Goal: Information Seeking & Learning: Learn about a topic

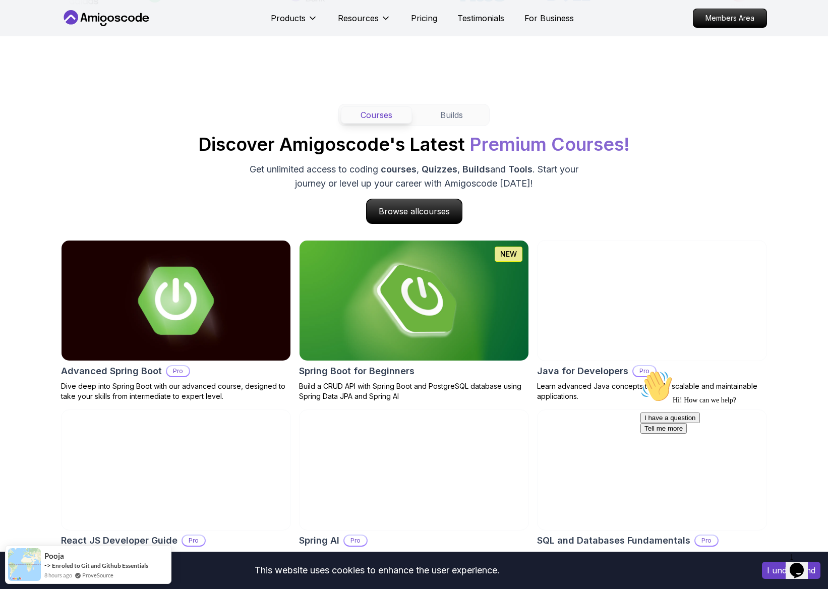
scroll to position [837, 0]
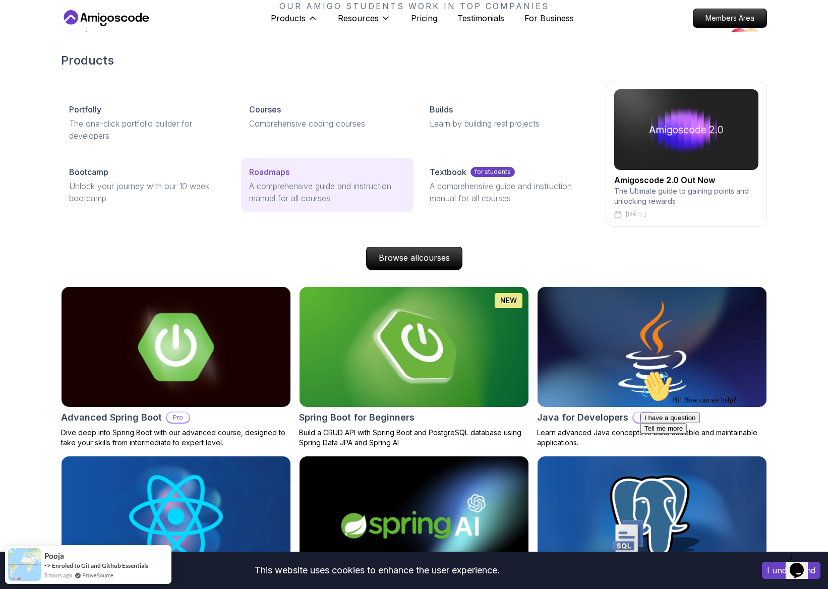
click at [318, 184] on p "A comprehensive guide and instruction manual for all courses" at bounding box center [327, 192] width 156 height 24
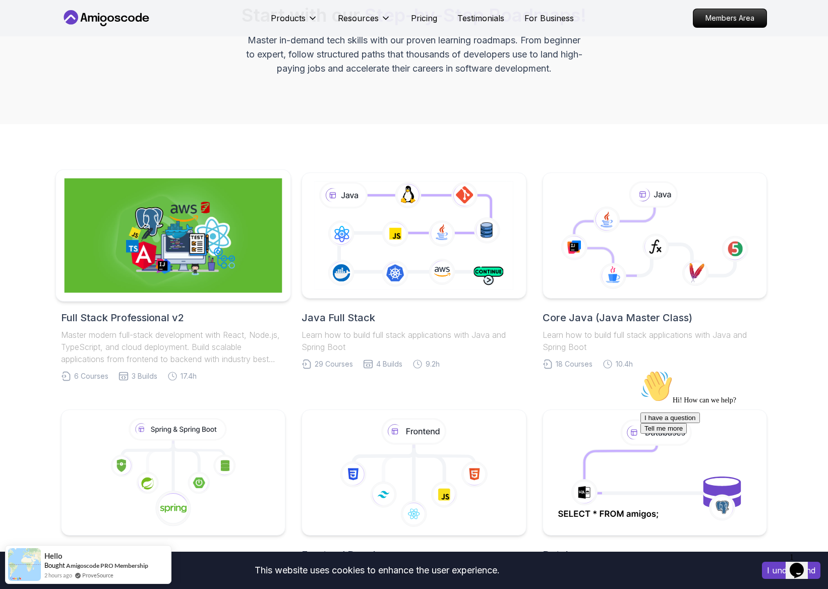
scroll to position [99, 0]
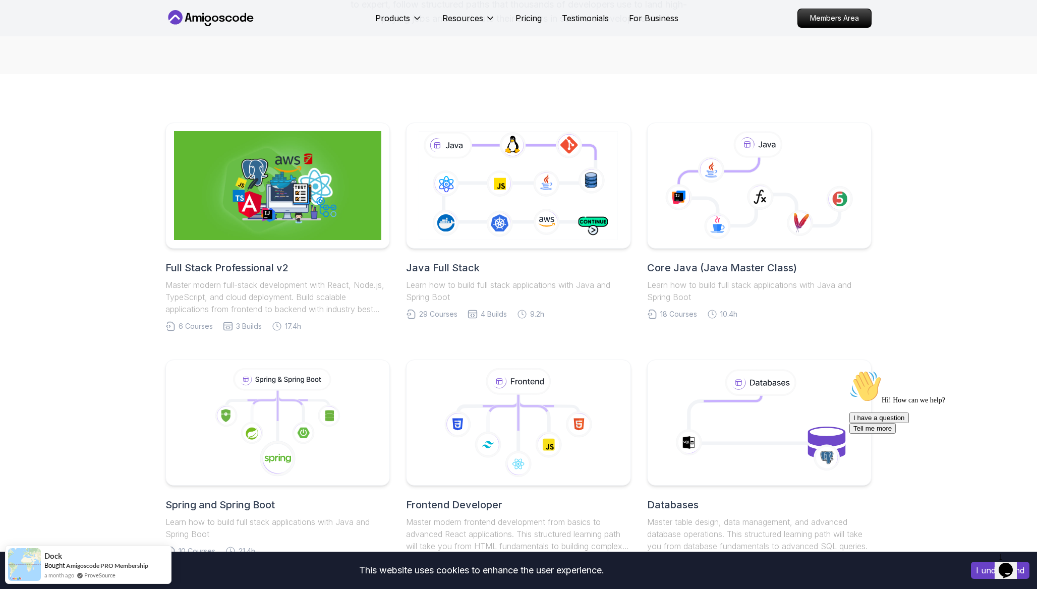
scroll to position [0, 0]
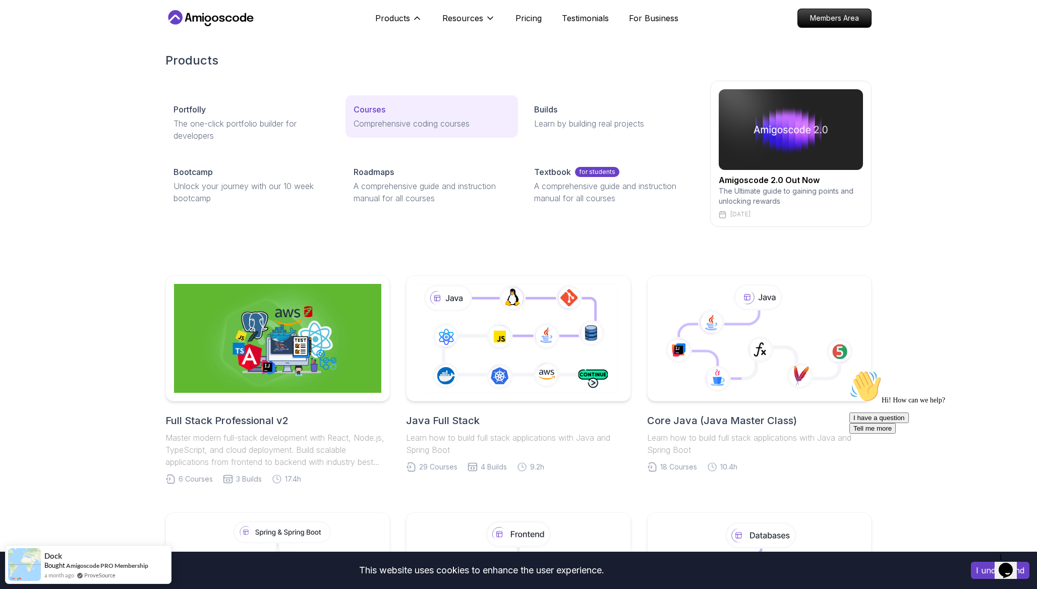
click at [375, 118] on p "Comprehensive coding courses" at bounding box center [432, 124] width 156 height 12
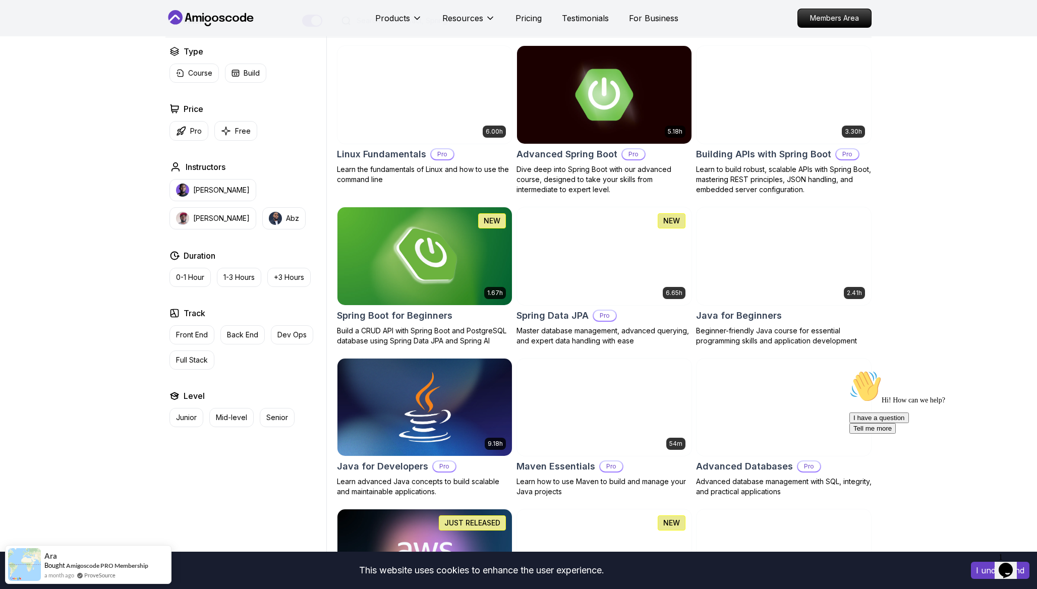
scroll to position [273, 0]
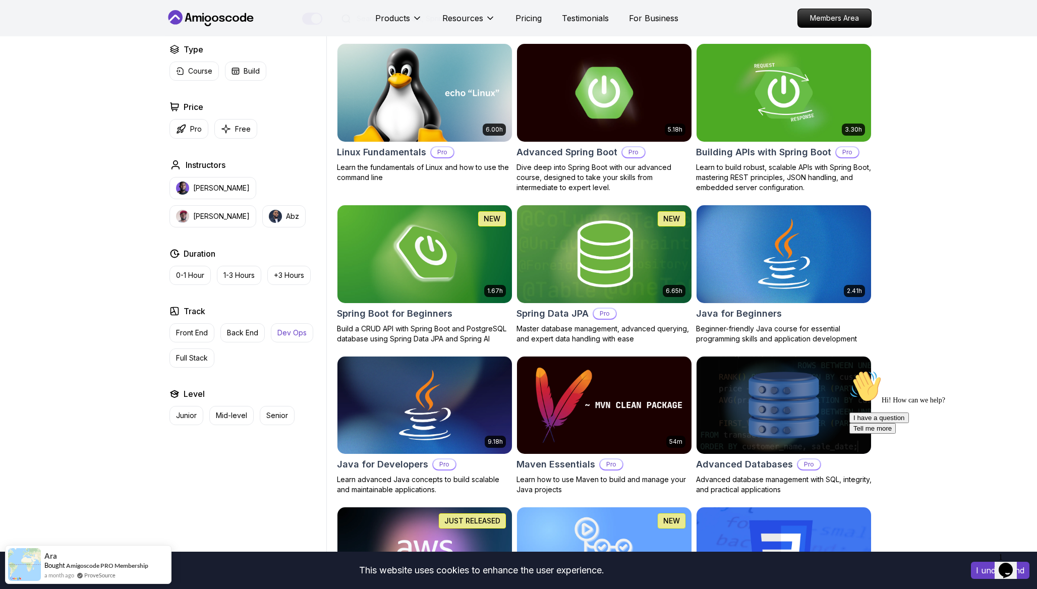
click at [297, 331] on p "Dev Ops" at bounding box center [291, 333] width 29 height 10
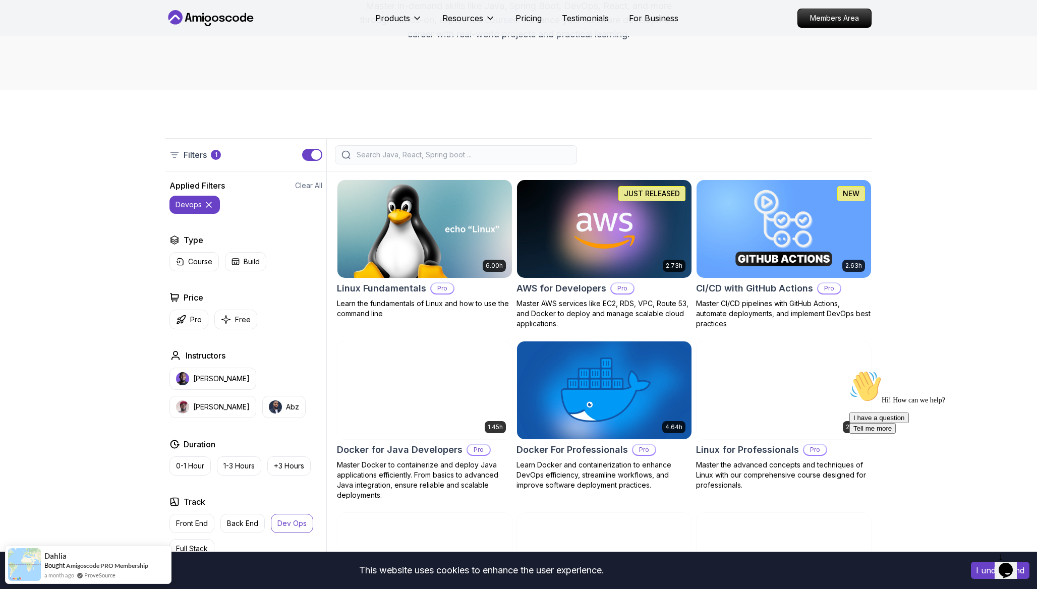
scroll to position [137, 0]
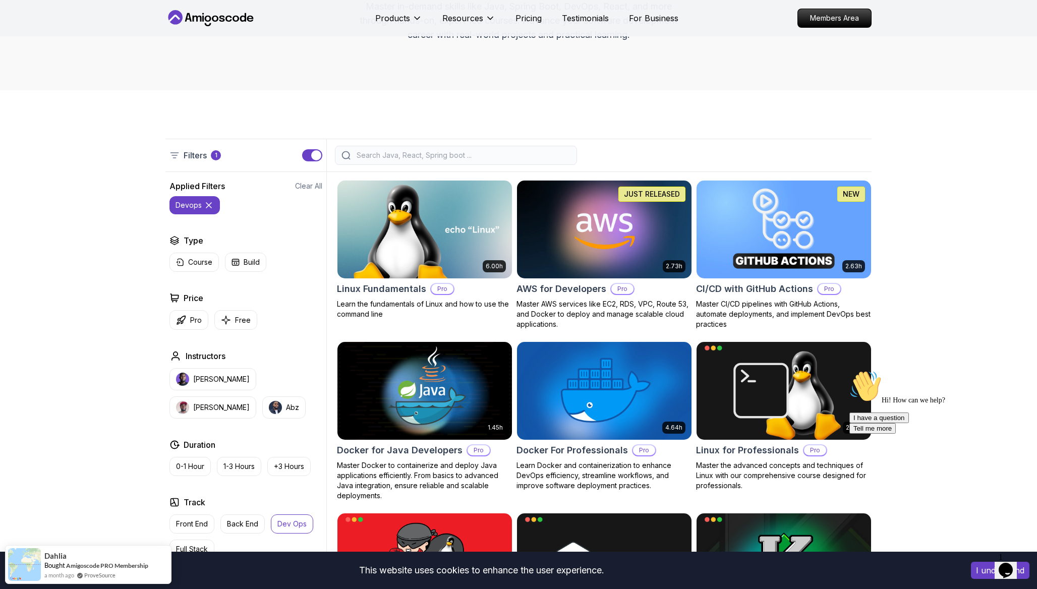
click at [745, 217] on img at bounding box center [783, 229] width 183 height 102
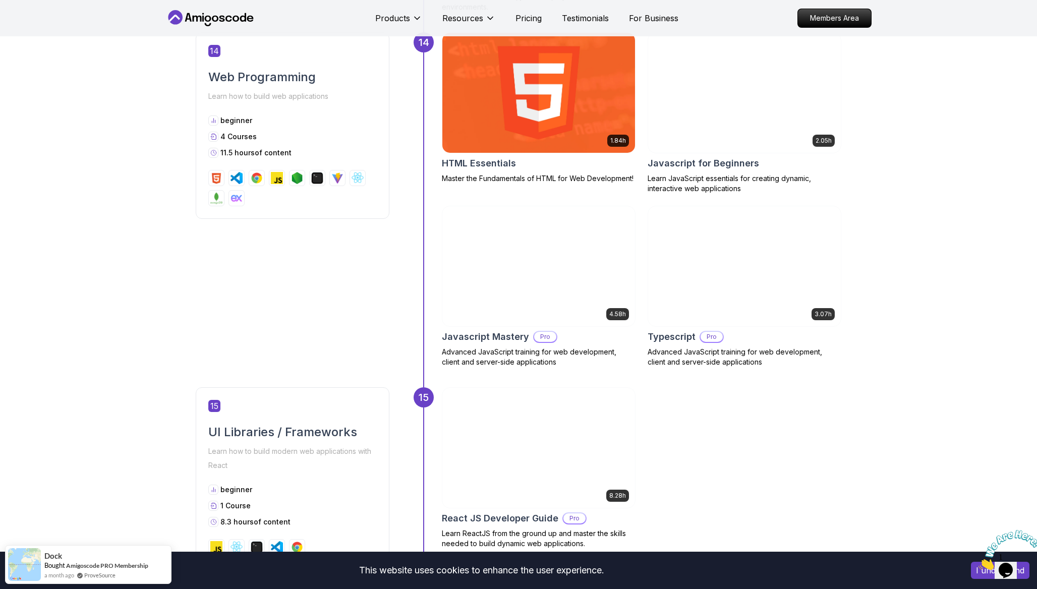
scroll to position [3859, 0]
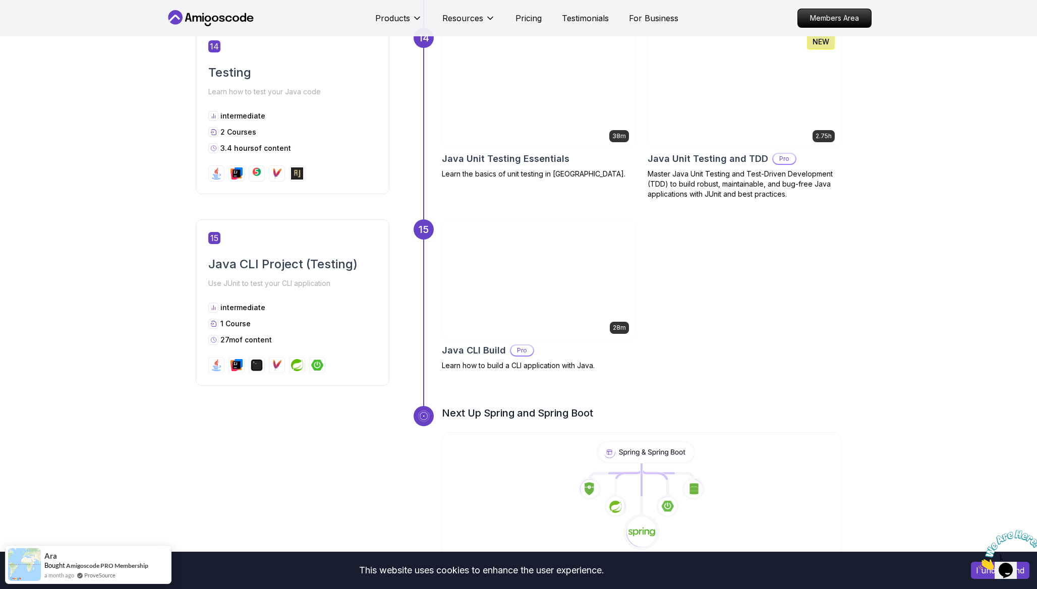
scroll to position [3189, 0]
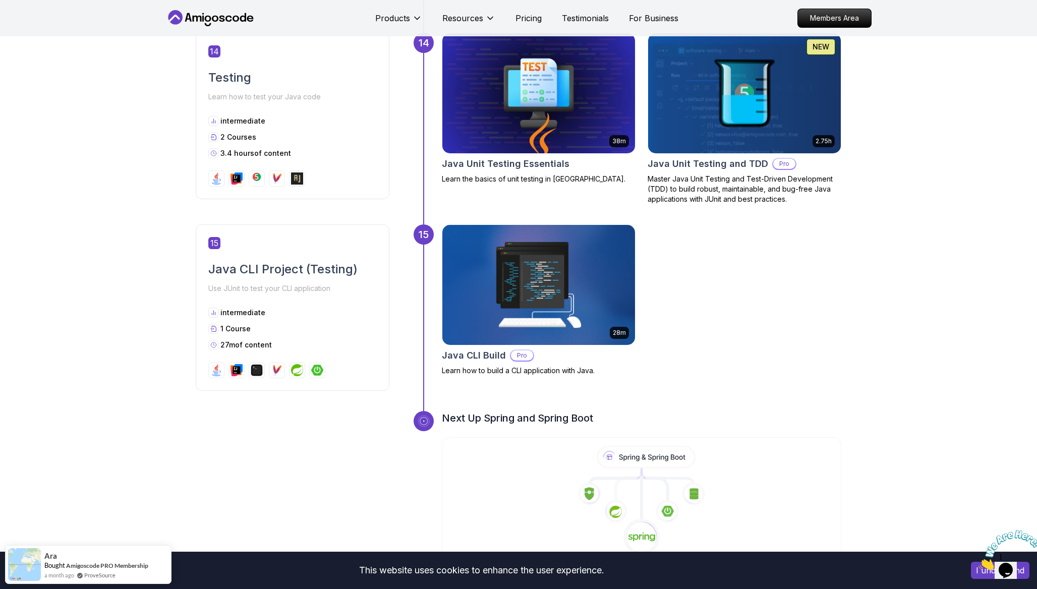
click at [534, 299] on img at bounding box center [538, 285] width 202 height 126
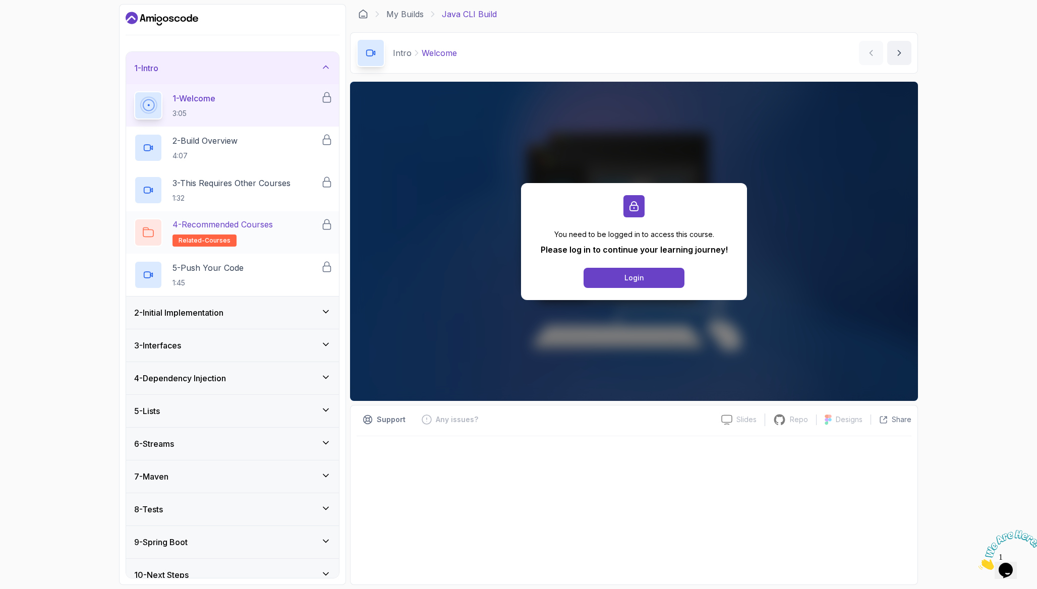
click at [207, 221] on p "4 - Recommended Courses" at bounding box center [223, 224] width 100 height 12
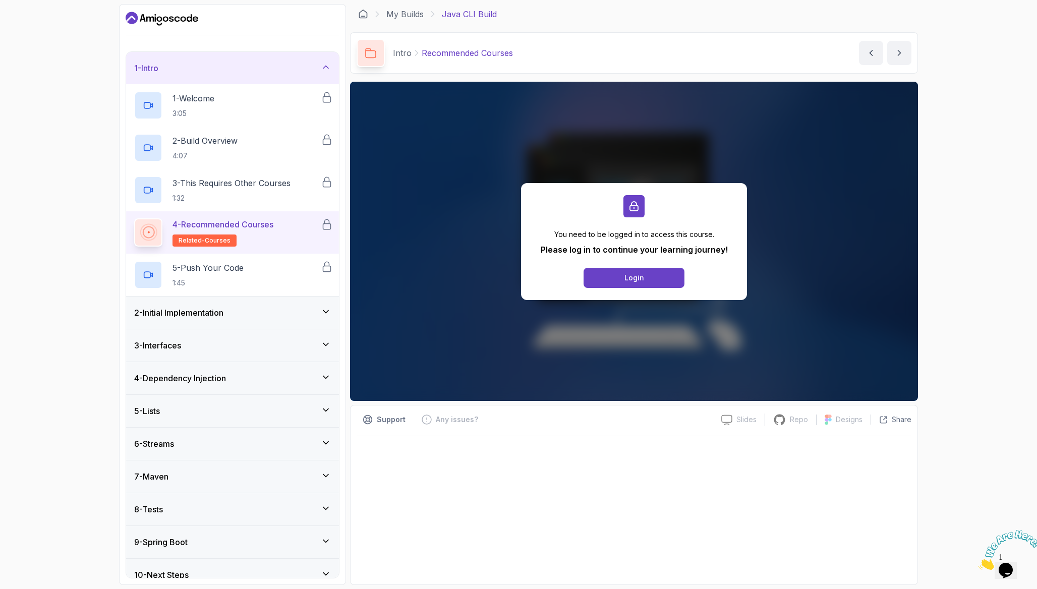
click at [207, 221] on p "4 - Recommended Courses" at bounding box center [223, 224] width 101 height 12
click at [403, 16] on link "My Builds" at bounding box center [404, 14] width 37 height 12
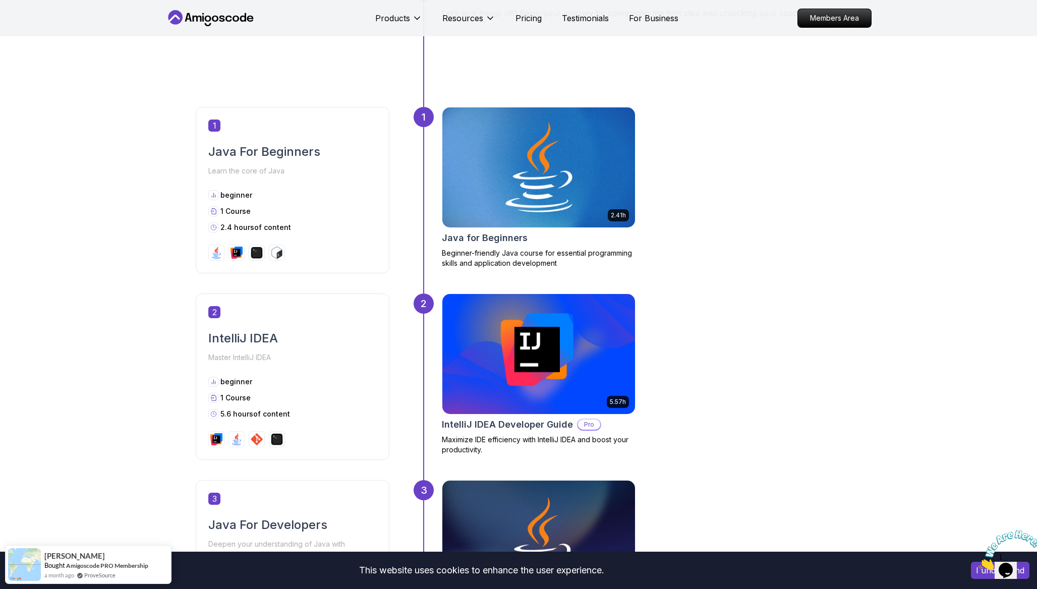
scroll to position [400, 0]
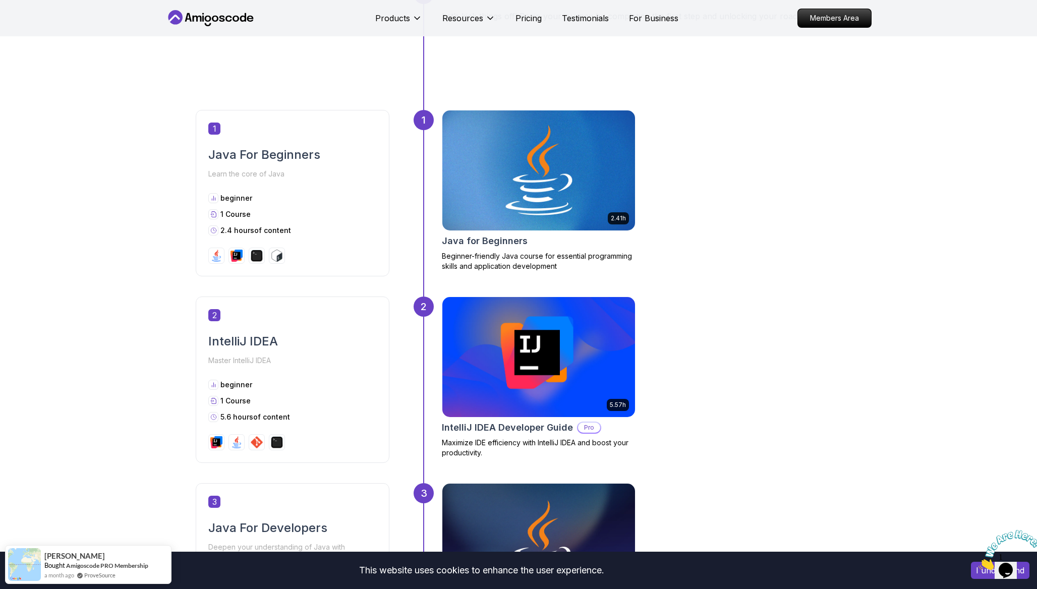
click at [573, 136] on img at bounding box center [538, 170] width 202 height 126
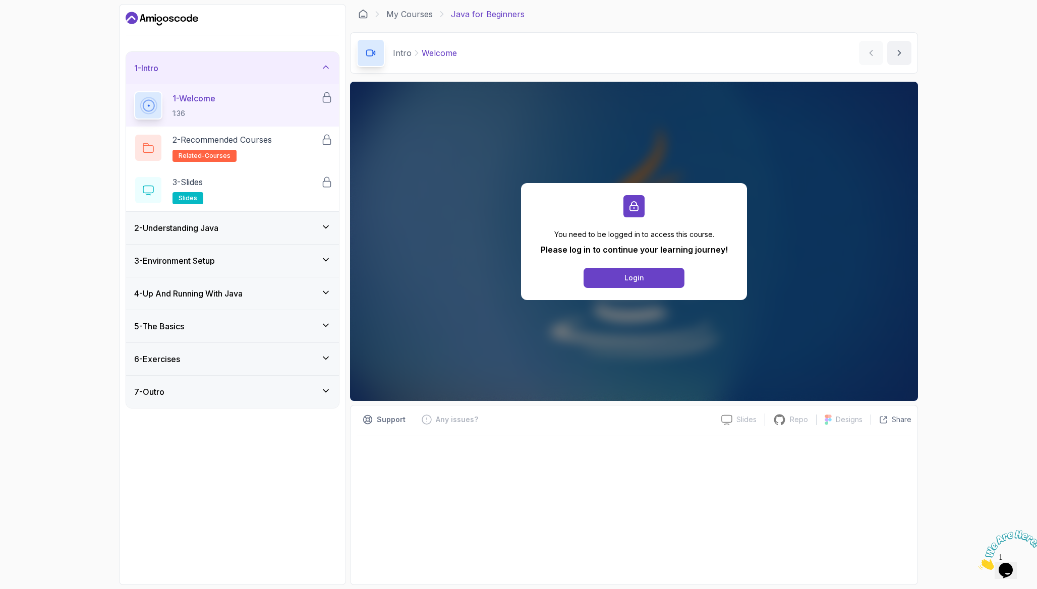
click at [256, 99] on div "1 - Welcome 1:36" at bounding box center [227, 105] width 187 height 28
click at [262, 149] on h2 "2 - Recommended Courses related-courses" at bounding box center [222, 148] width 99 height 28
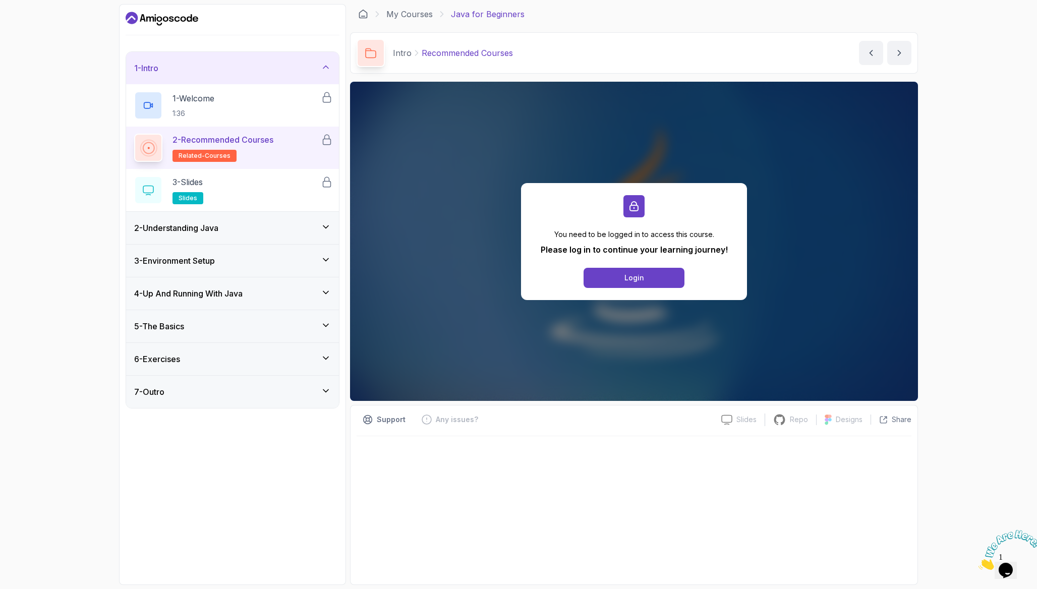
click at [155, 18] on icon "Dashboard" at bounding box center [156, 19] width 2 height 5
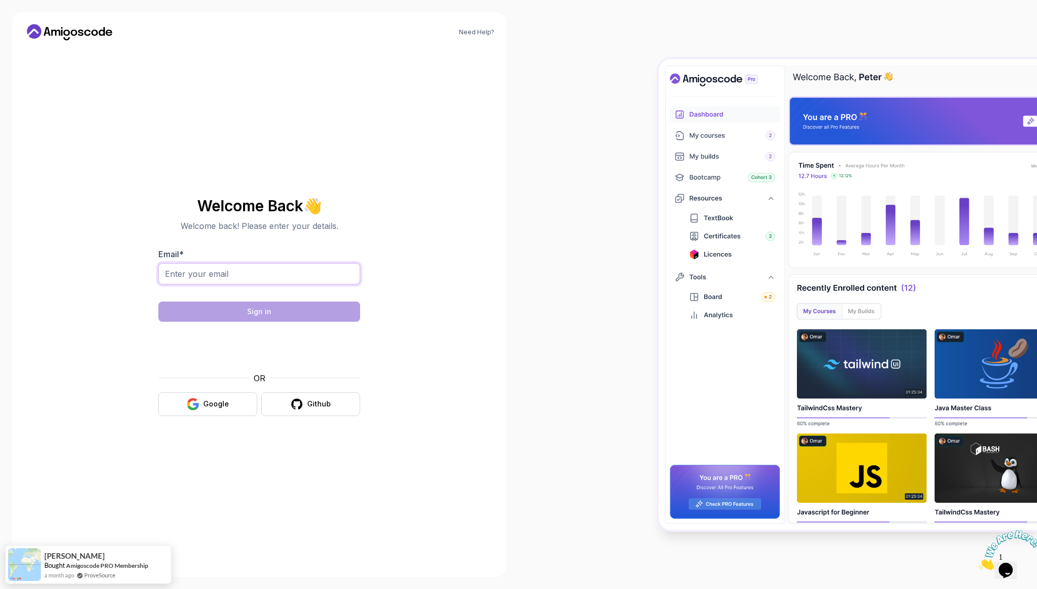
click at [293, 282] on input "Email *" at bounding box center [259, 273] width 202 height 21
click at [205, 410] on button "Google" at bounding box center [207, 405] width 99 height 24
click at [218, 404] on div "Google" at bounding box center [216, 404] width 26 height 10
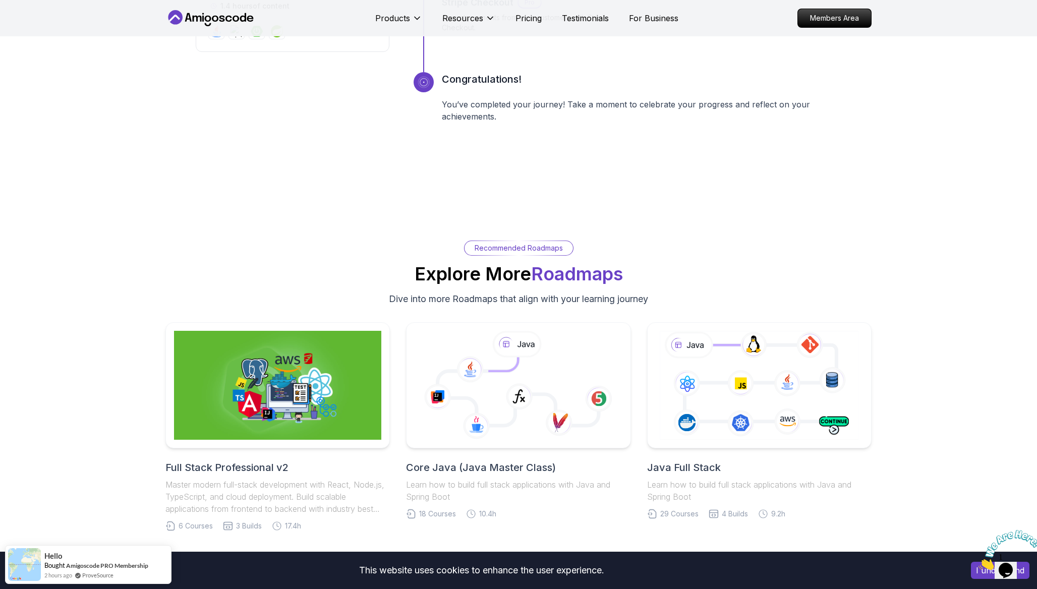
scroll to position [2081, 0]
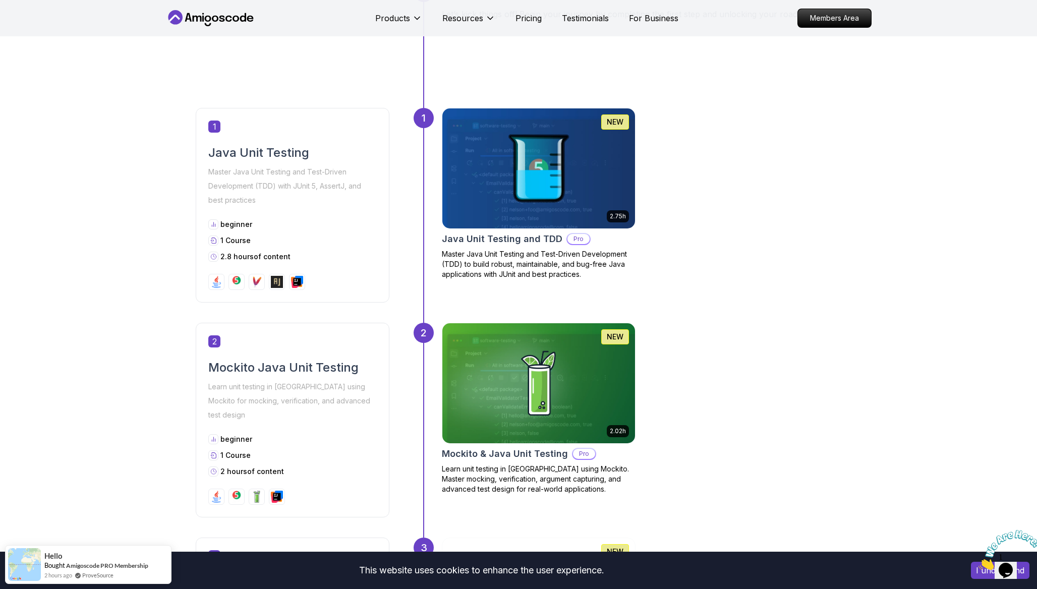
scroll to position [416, 0]
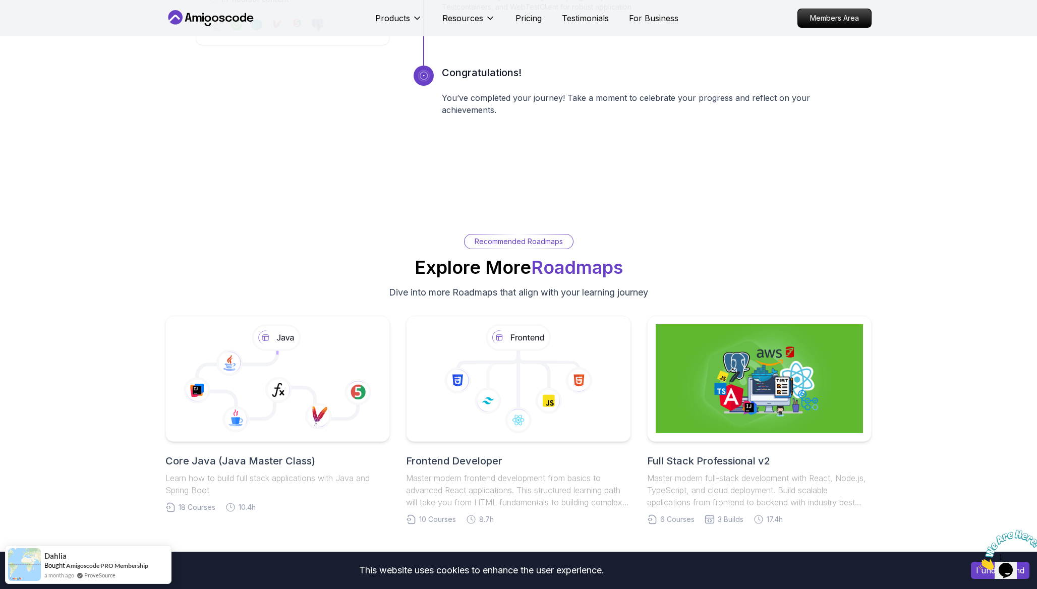
scroll to position [1306, 0]
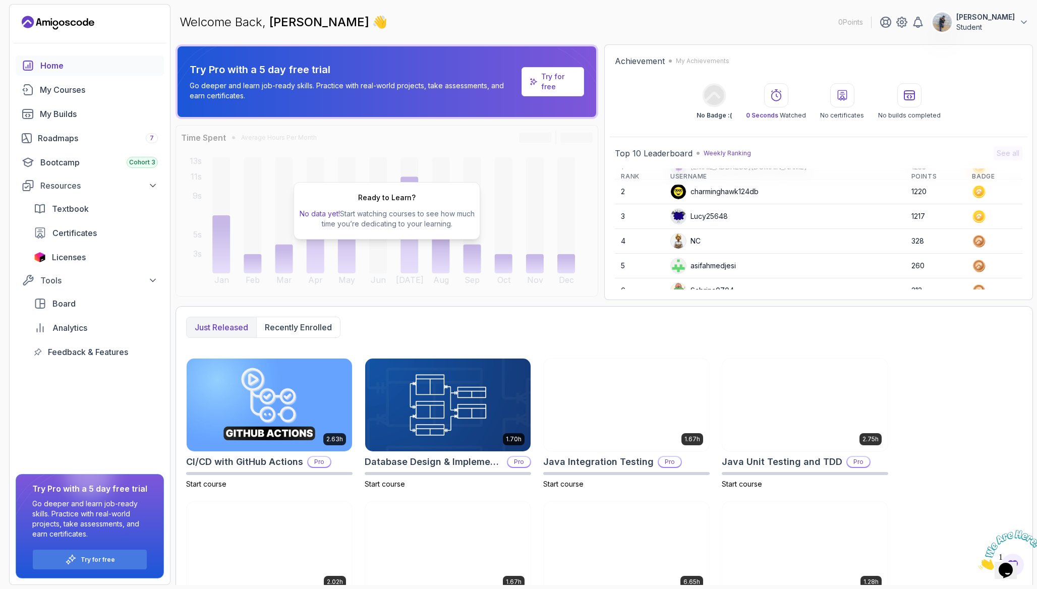
scroll to position [47, 0]
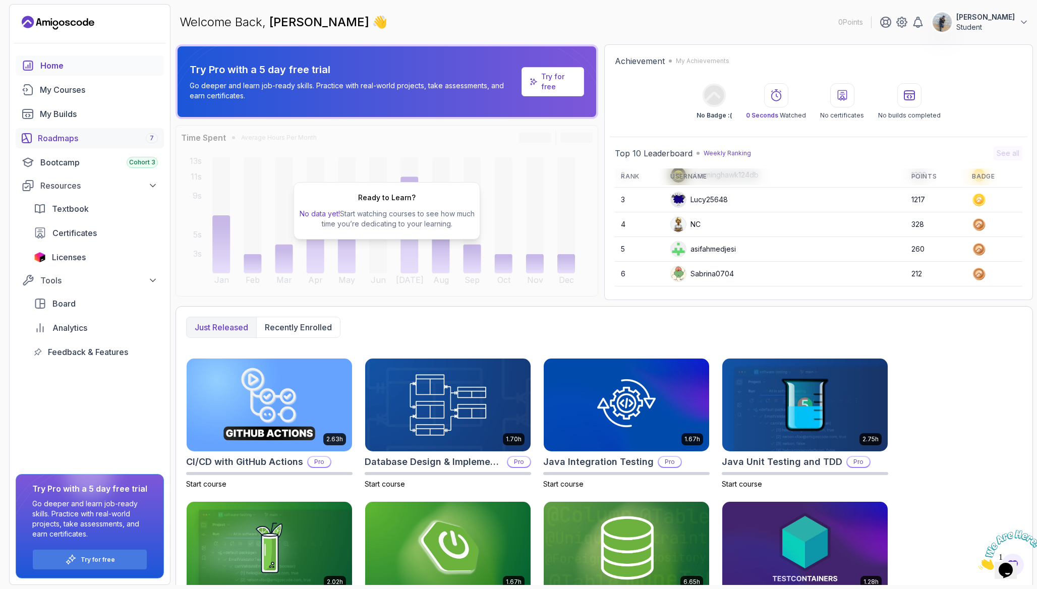
click at [108, 136] on div "Roadmaps 7" at bounding box center [98, 138] width 120 height 12
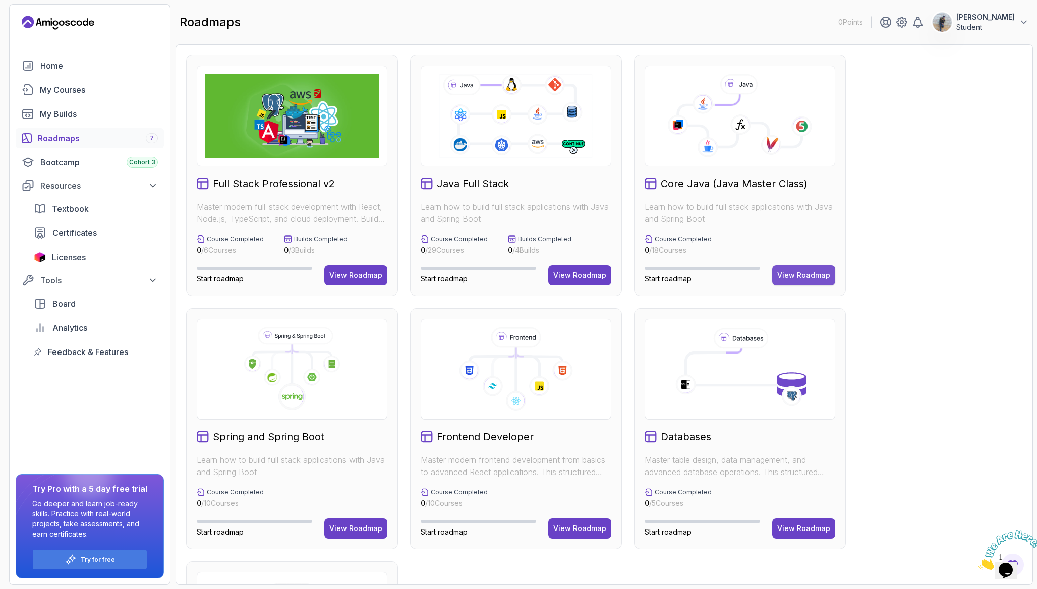
click at [805, 274] on div "View Roadmap" at bounding box center [803, 275] width 53 height 10
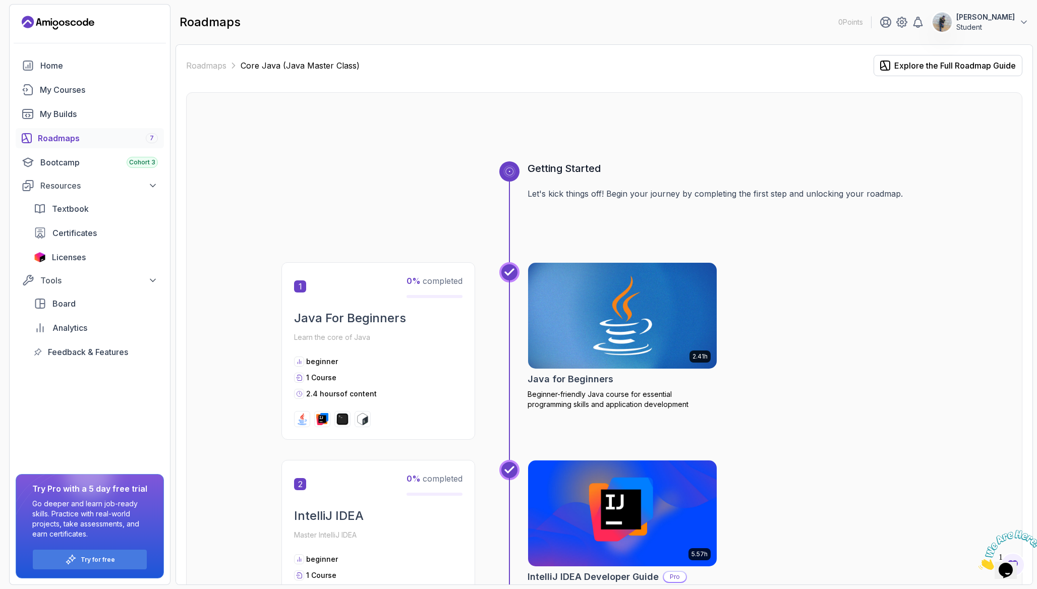
click at [607, 308] on img at bounding box center [623, 315] width 198 height 111
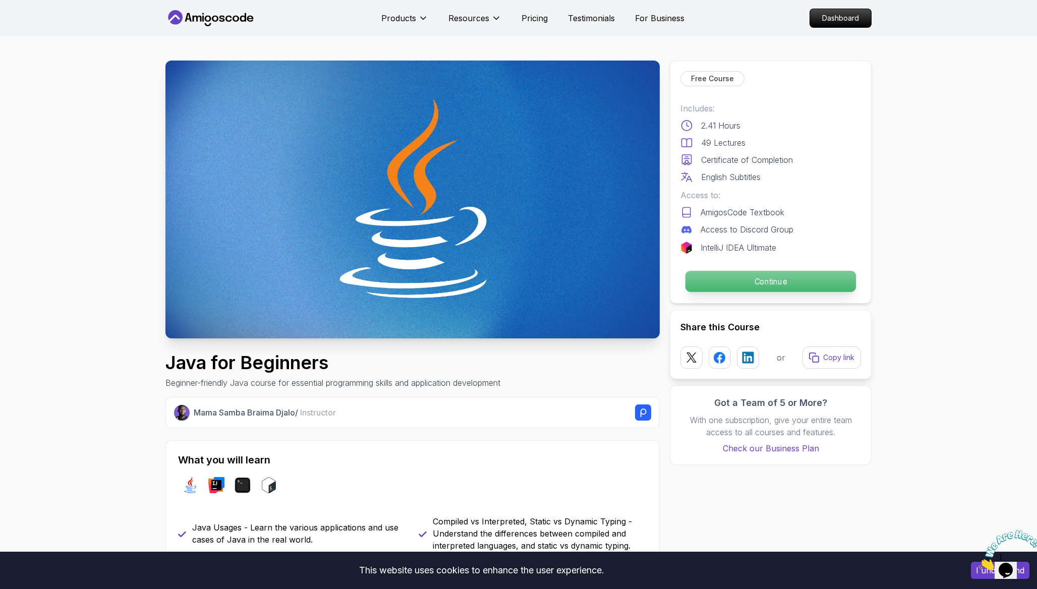
click at [757, 284] on p "Continue" at bounding box center [771, 281] width 171 height 21
click at [755, 283] on p "Continue" at bounding box center [771, 281] width 171 height 21
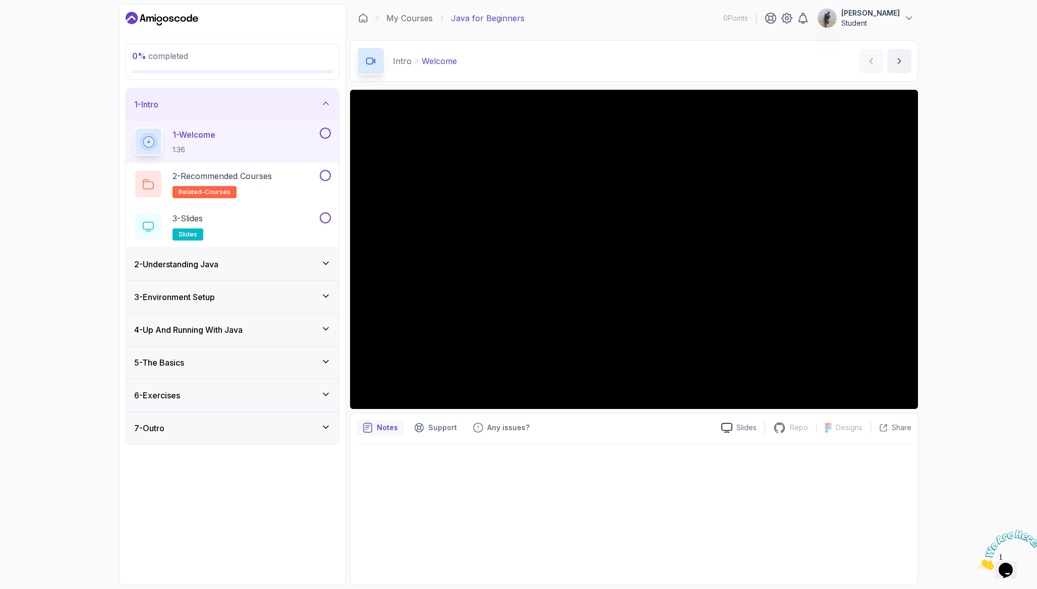
click at [249, 266] on div "2 - Understanding Java" at bounding box center [232, 264] width 197 height 12
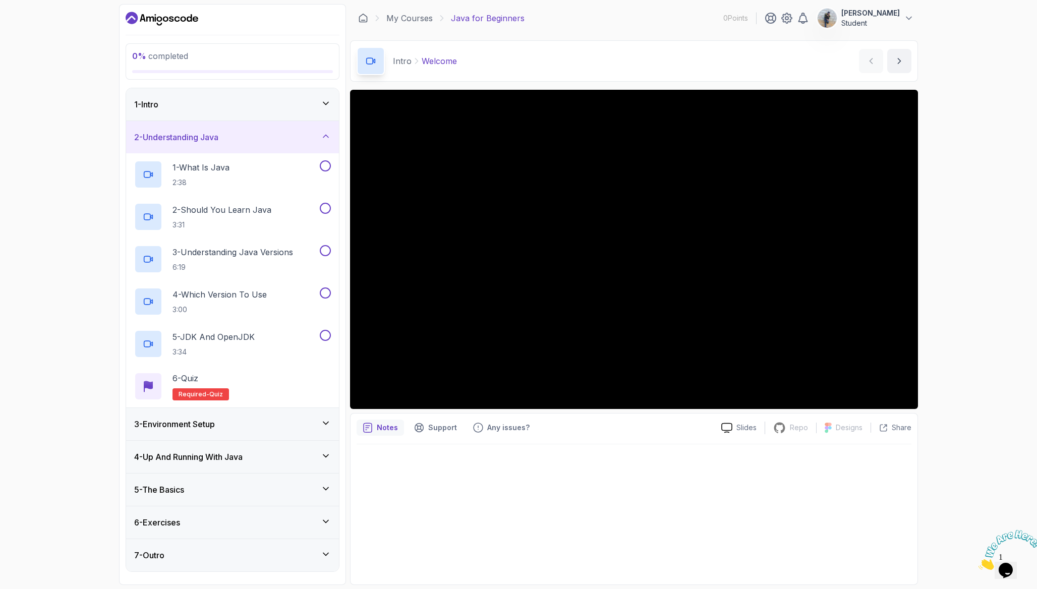
click at [179, 452] on h3 "4 - Up And Running With Java" at bounding box center [188, 457] width 108 height 12
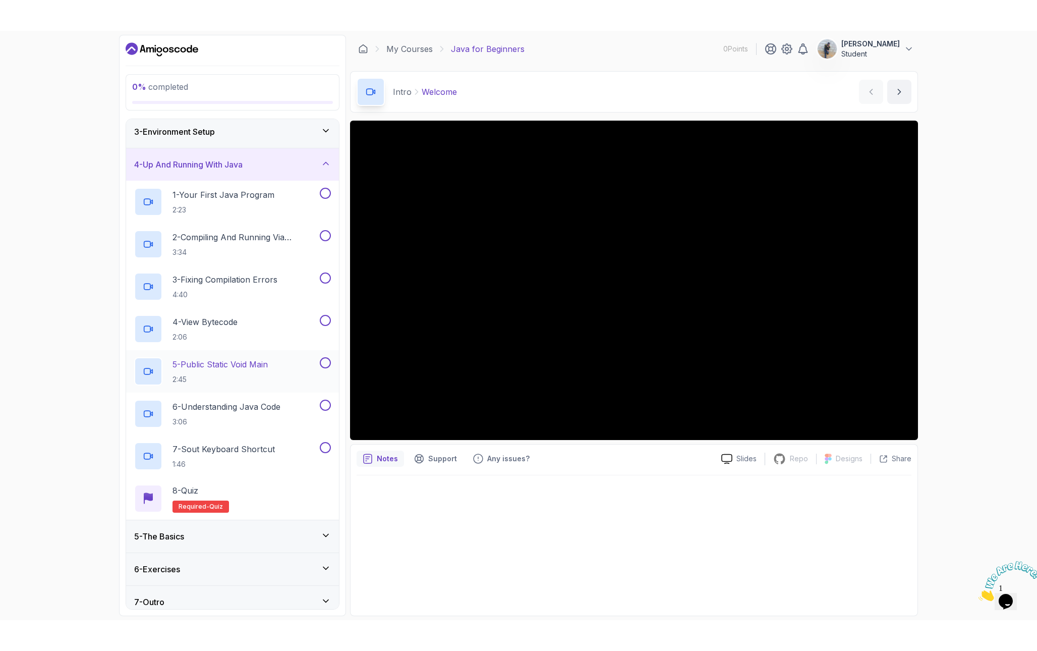
scroll to position [78, 0]
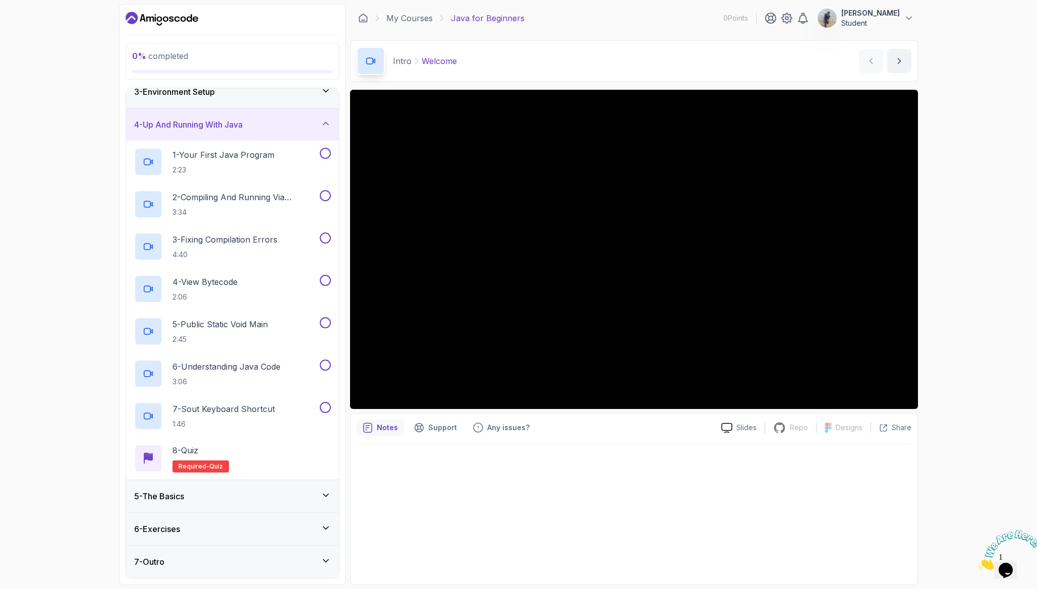
click at [999, 107] on div "0 % completed 1 - Intro 2 - Understanding Java 3 - Environment Setup 4 - Up And…" at bounding box center [518, 294] width 1037 height 589
click at [408, 21] on link "My Courses" at bounding box center [409, 18] width 46 height 12
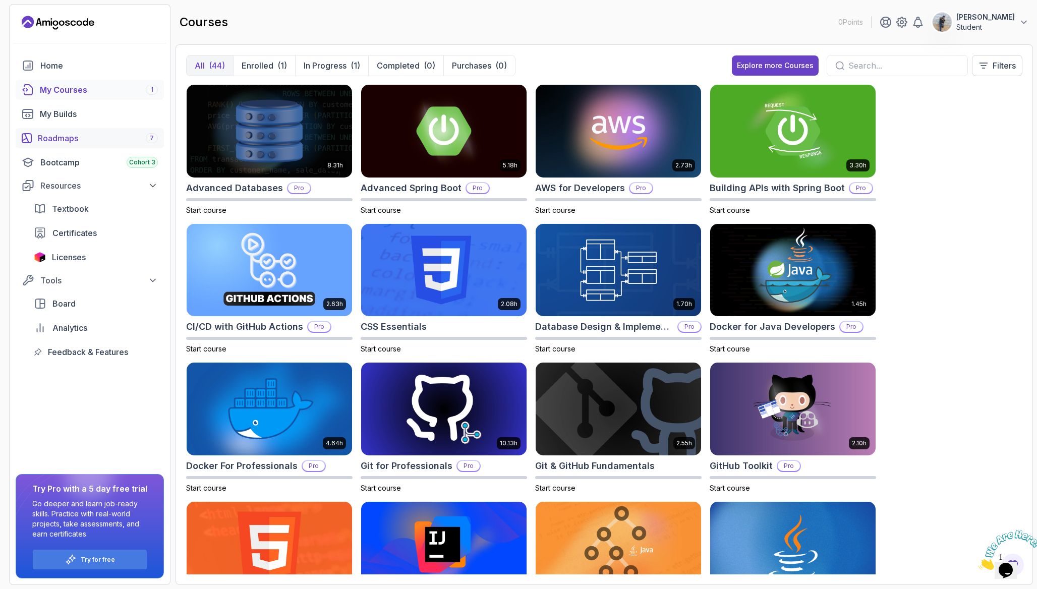
click at [84, 142] on div "Roadmaps 7" at bounding box center [98, 138] width 120 height 12
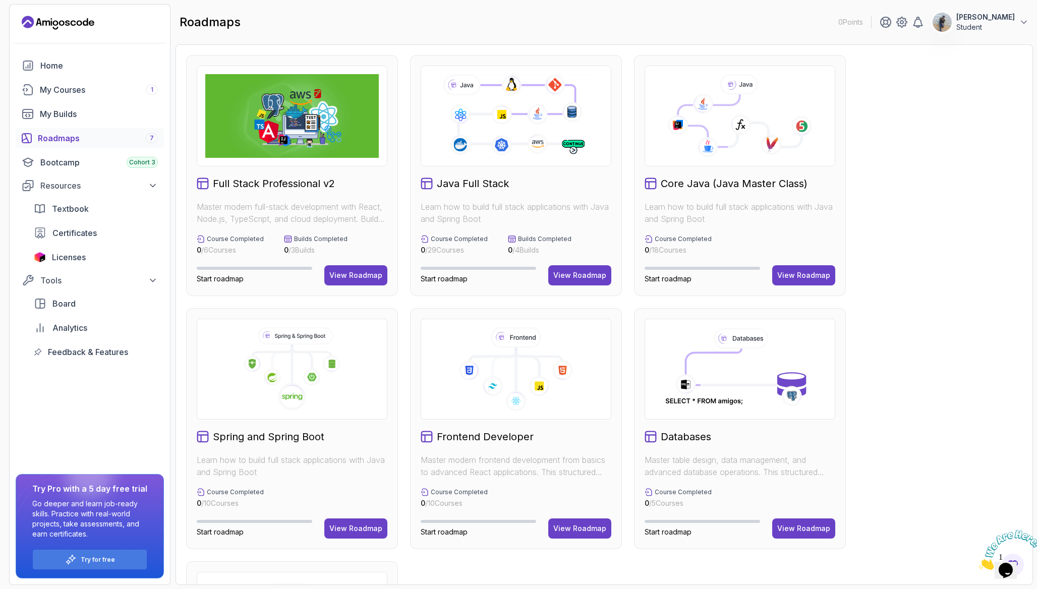
click at [780, 99] on icon at bounding box center [740, 116] width 174 height 84
click at [798, 264] on div "Core Java (Java Master Class) Learn how to build full stack applications with J…" at bounding box center [740, 175] width 212 height 241
click at [804, 275] on div "View Roadmap" at bounding box center [803, 275] width 53 height 10
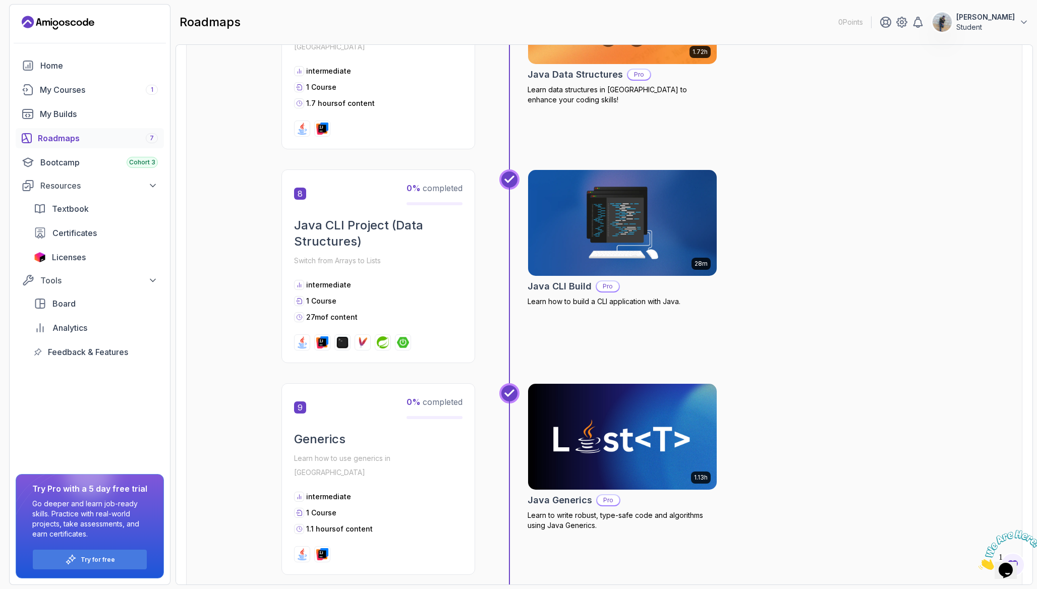
scroll to position [1534, 0]
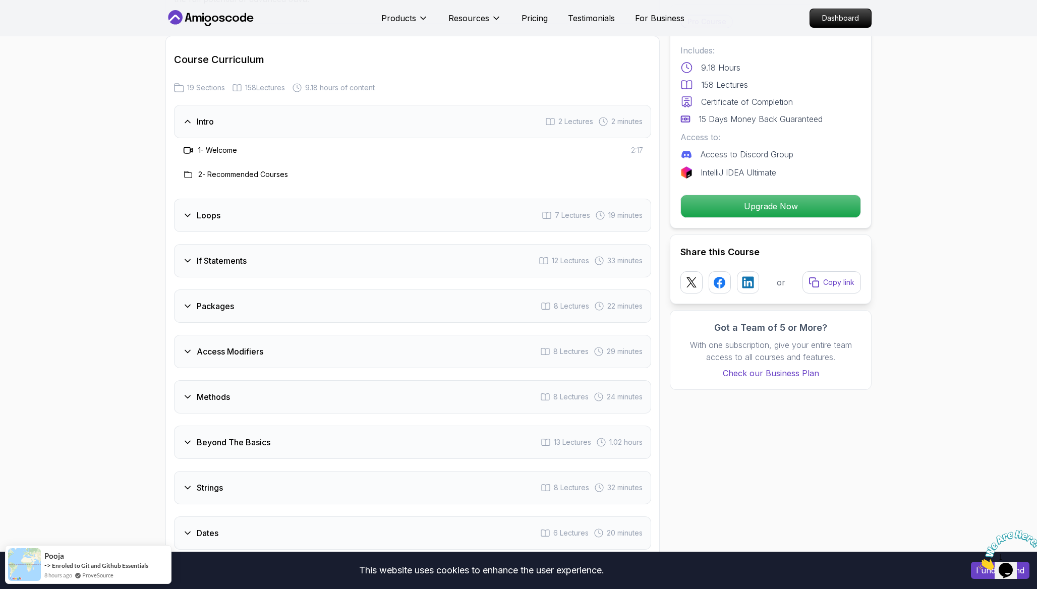
scroll to position [1278, 0]
click at [220, 142] on div "1 - Welcome 2:17" at bounding box center [412, 149] width 477 height 24
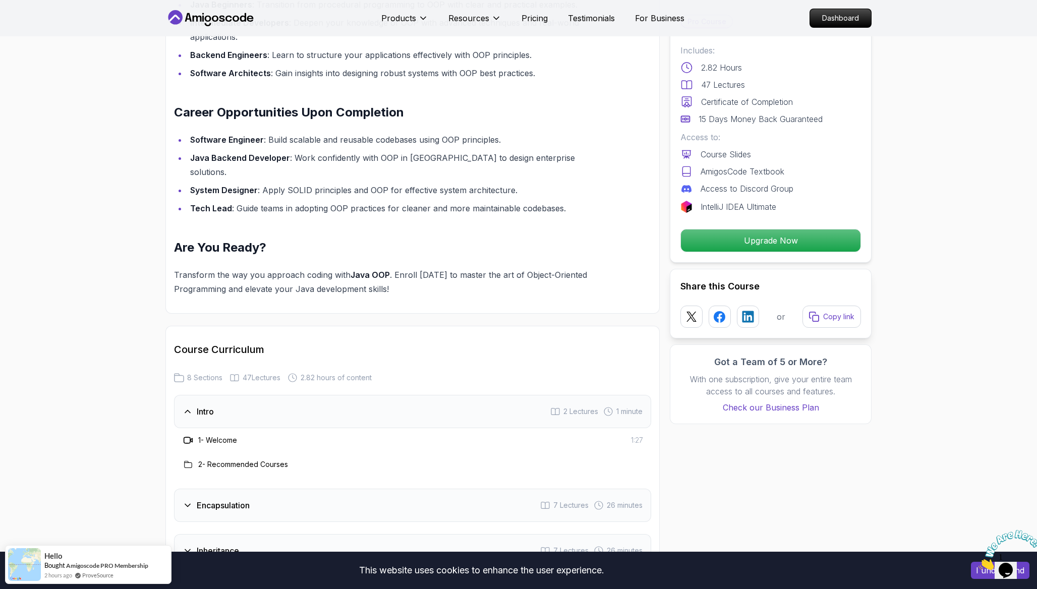
scroll to position [968, 0]
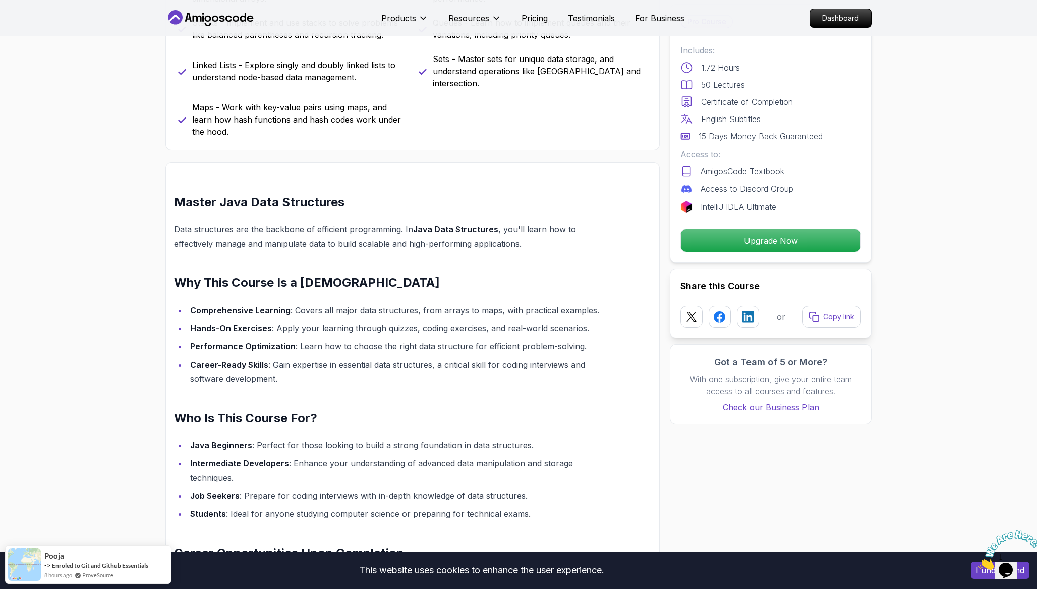
scroll to position [536, 0]
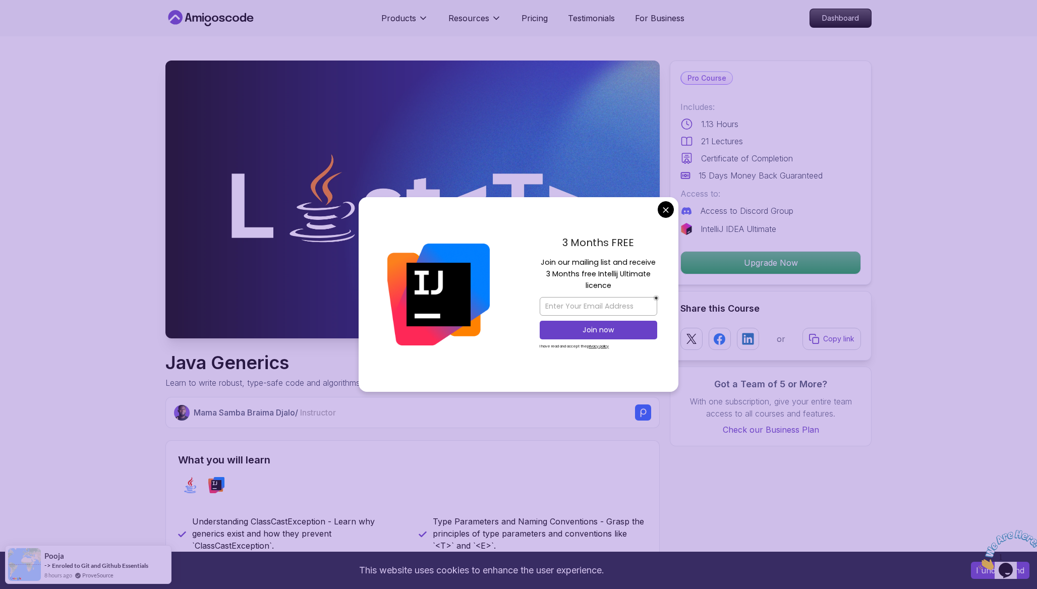
click at [668, 201] on div "3 Months FREE Join our mailing list and receive 3 Months free Intellij Ultimate…" at bounding box center [599, 294] width 160 height 195
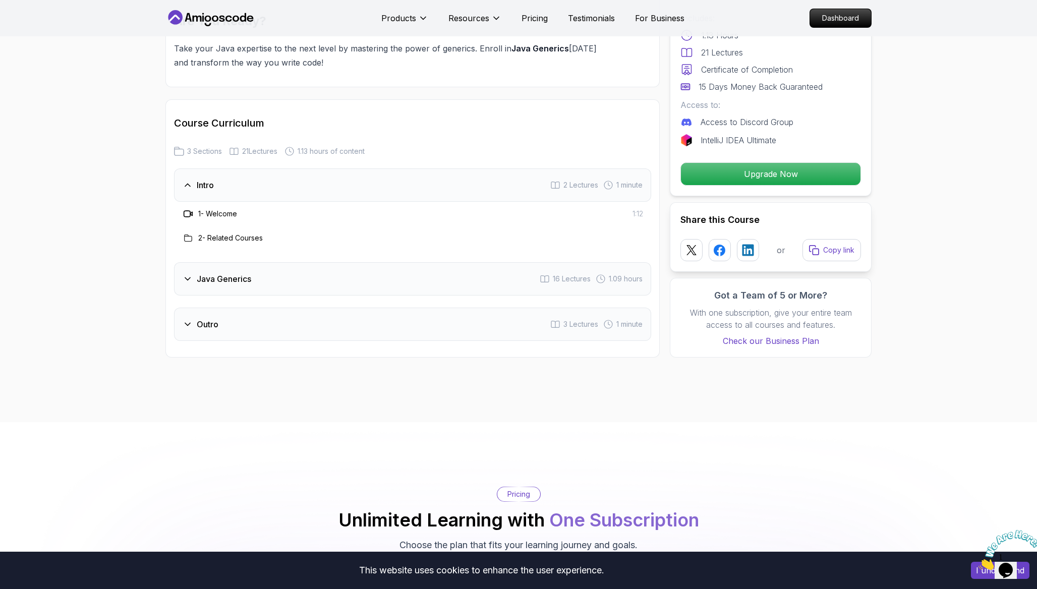
scroll to position [1233, 0]
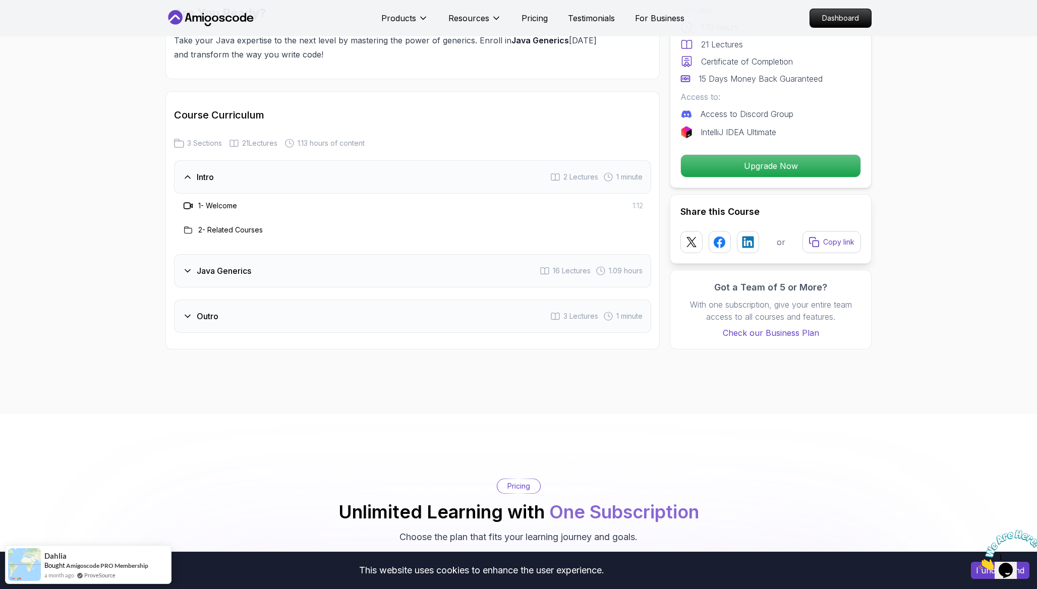
click at [341, 271] on div "Java Generics 16 Lectures 1.09 hours" at bounding box center [412, 270] width 477 height 33
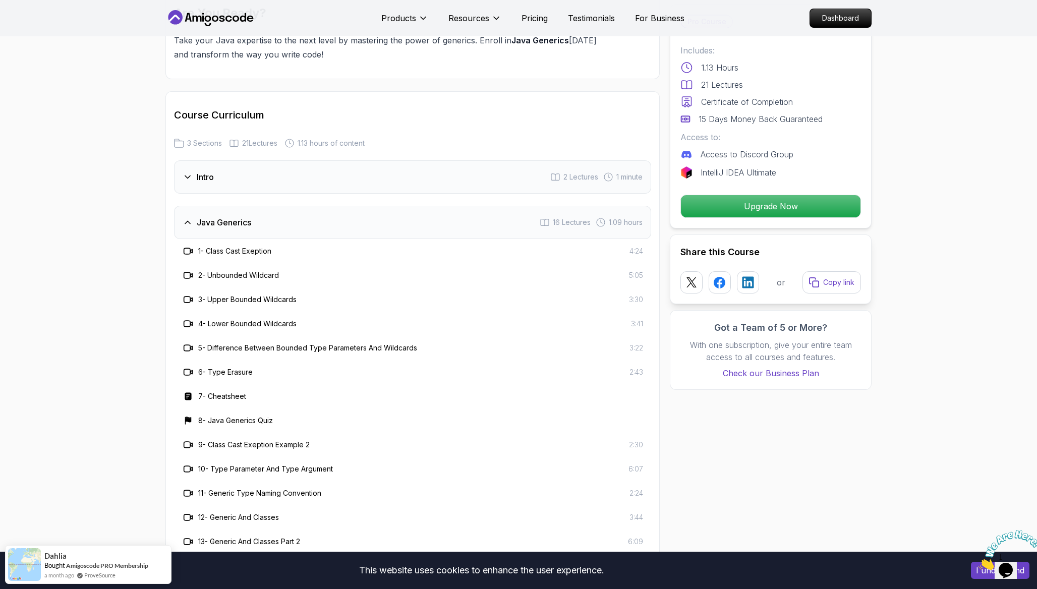
click at [237, 376] on h3 "6 - Type Erasure" at bounding box center [225, 372] width 54 height 10
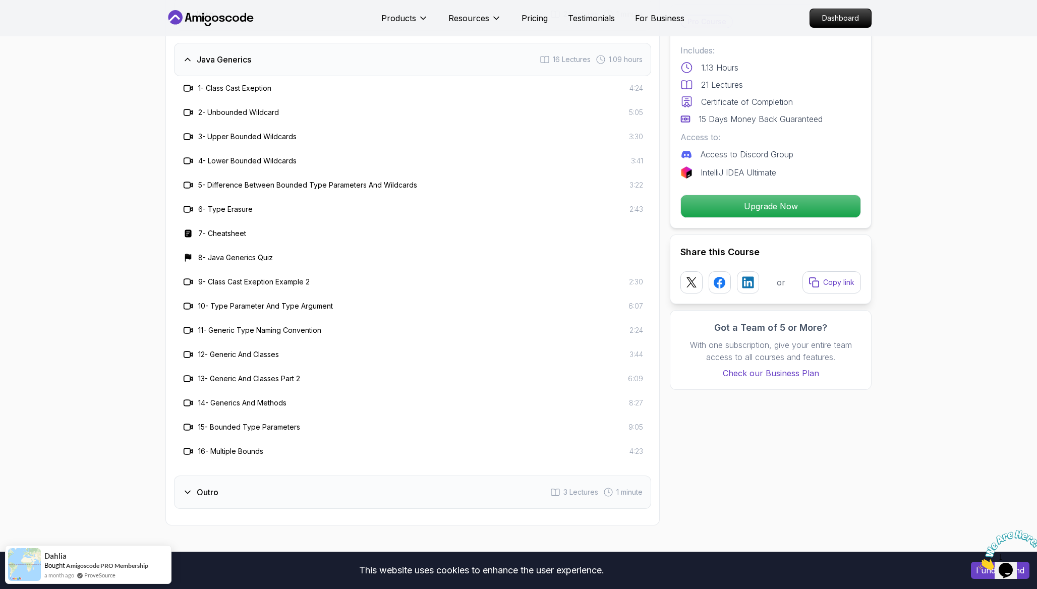
scroll to position [1561, 0]
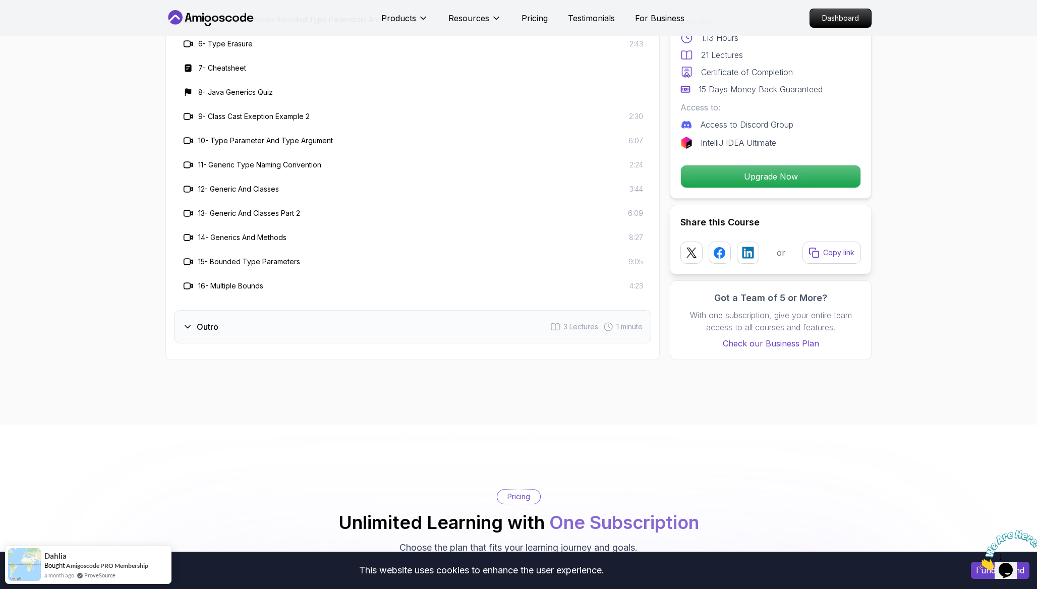
click at [234, 337] on div "Outro 3 Lectures 1 minute" at bounding box center [412, 326] width 477 height 33
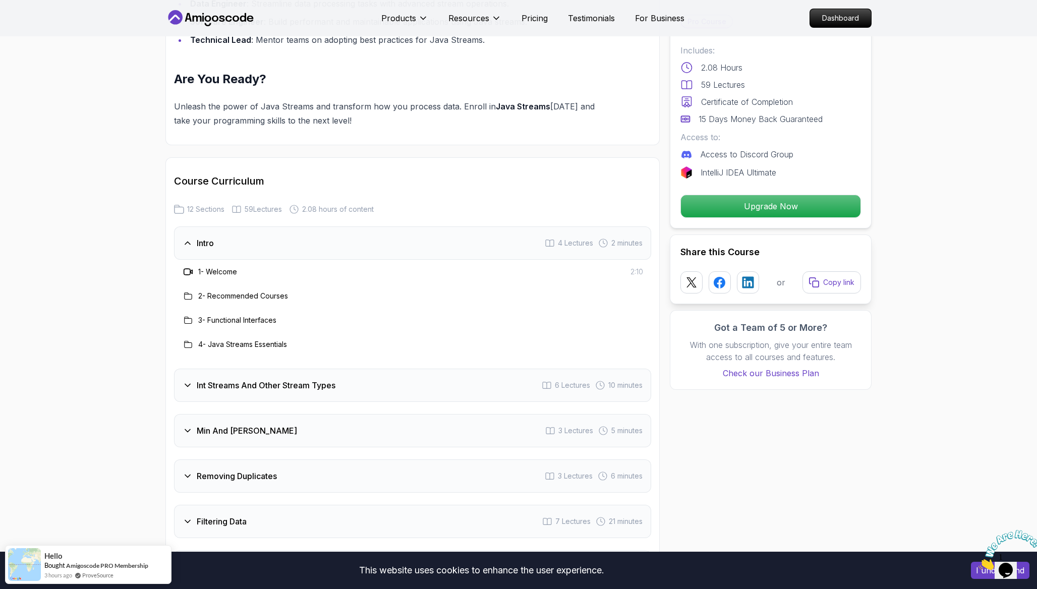
scroll to position [1165, 0]
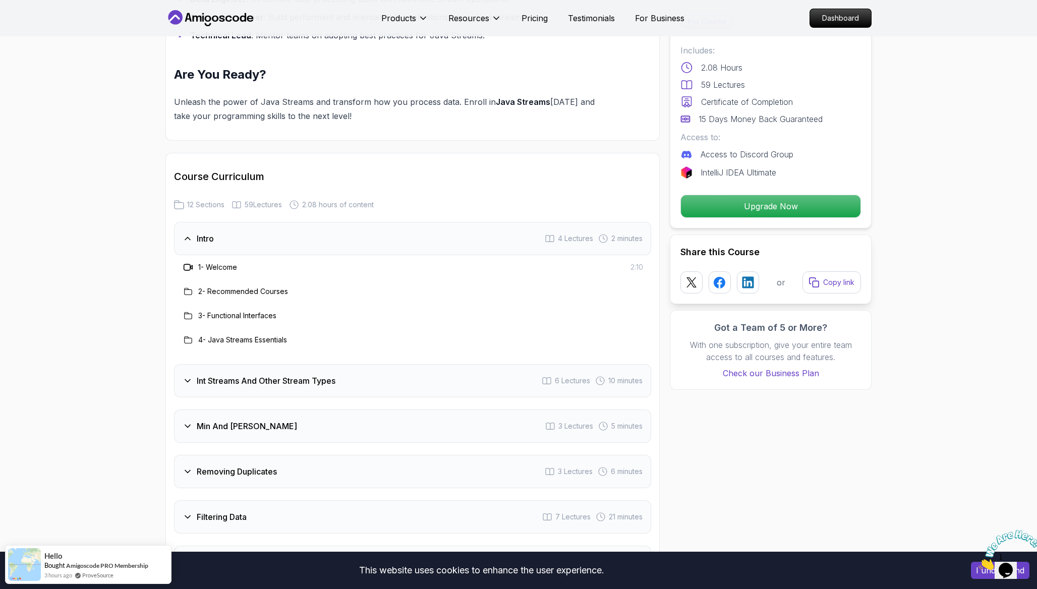
click at [275, 466] on h3 "Removing Duplicates" at bounding box center [237, 472] width 80 height 12
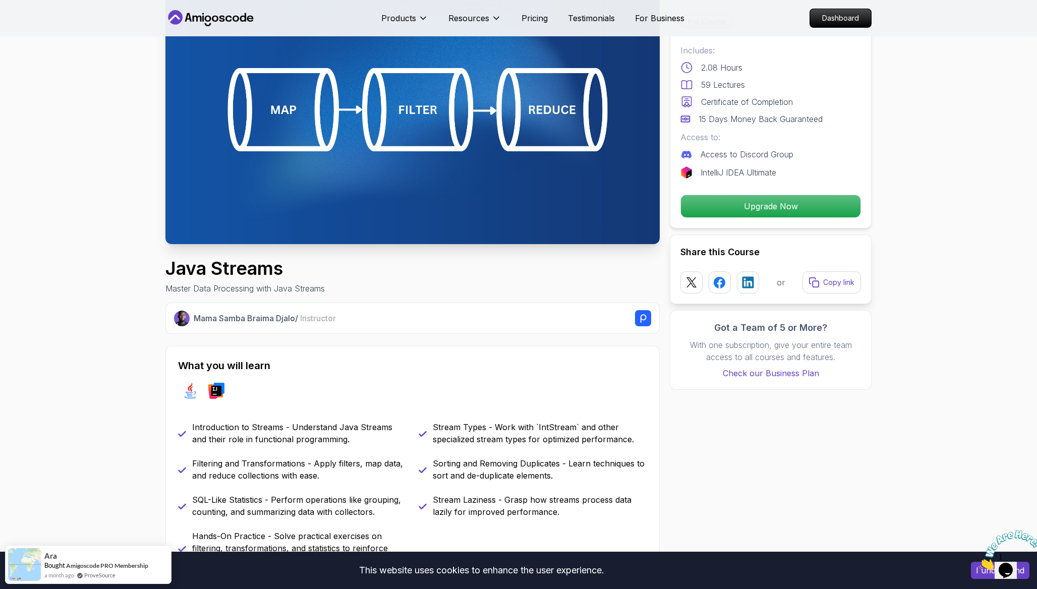
scroll to position [0, 0]
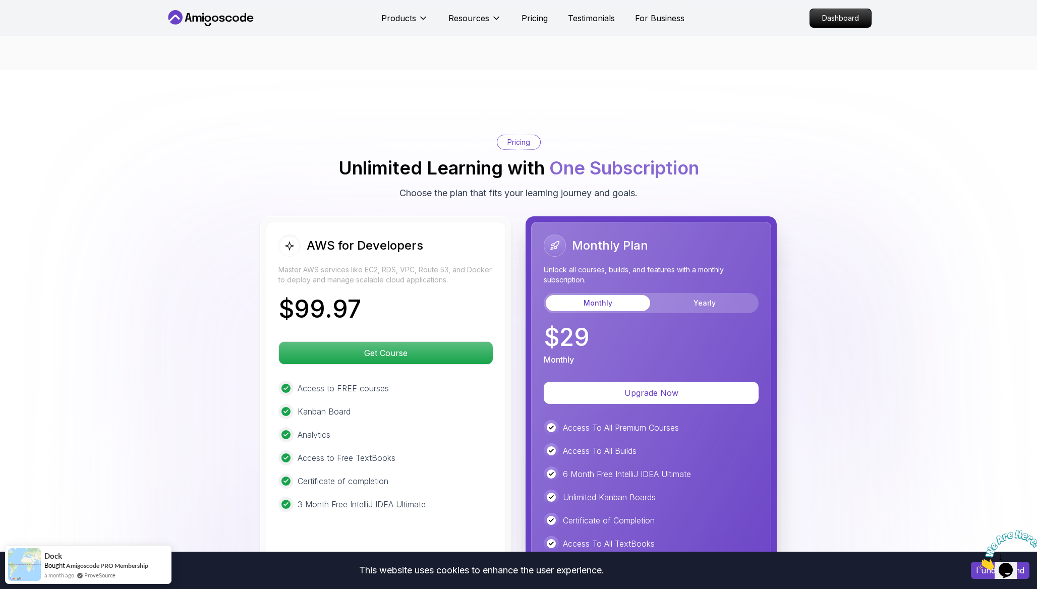
scroll to position [1988, 0]
